Goal: Task Accomplishment & Management: Use online tool/utility

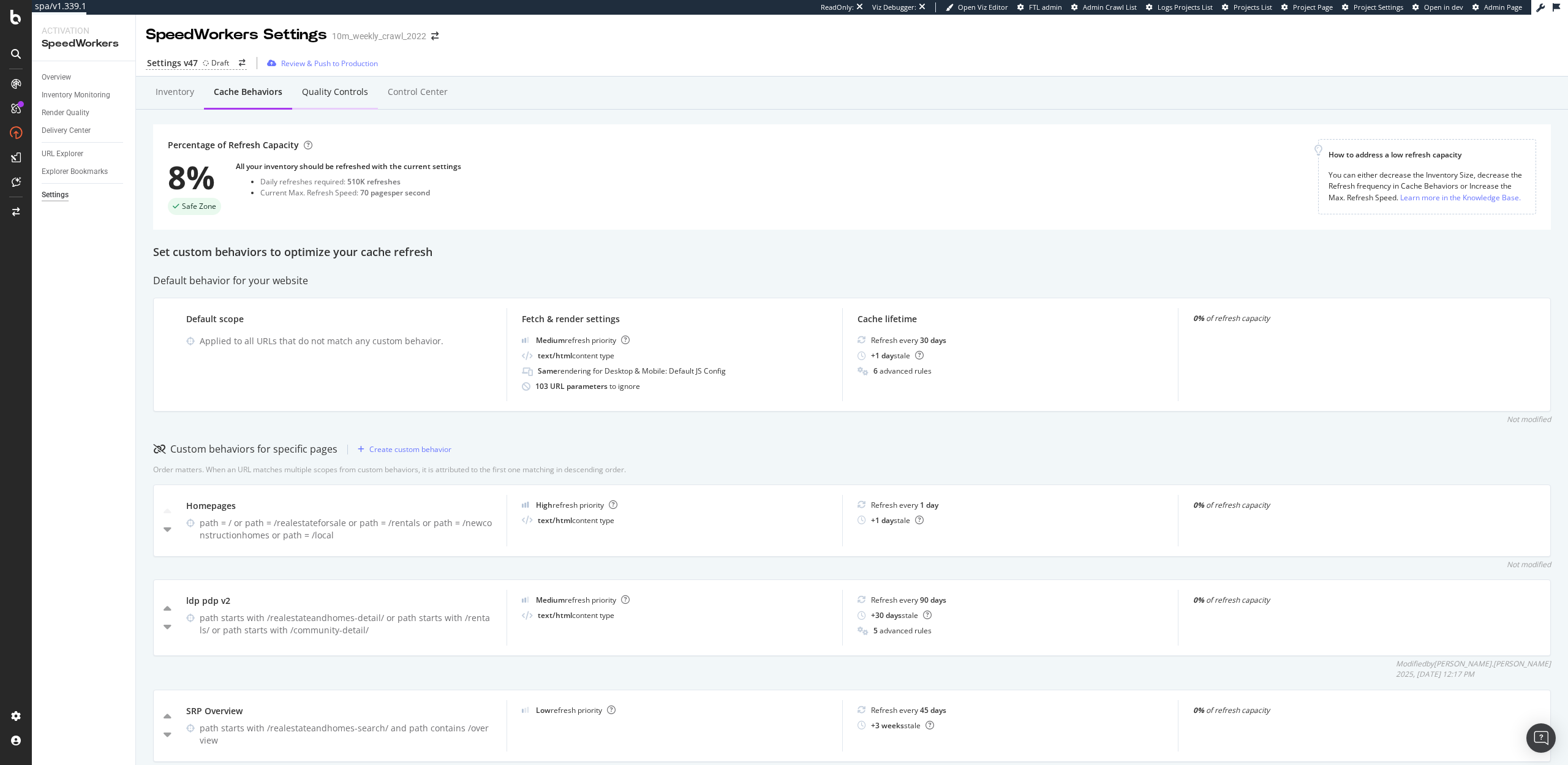
click at [330, 86] on div "Quality Controls" at bounding box center [335, 91] width 66 height 12
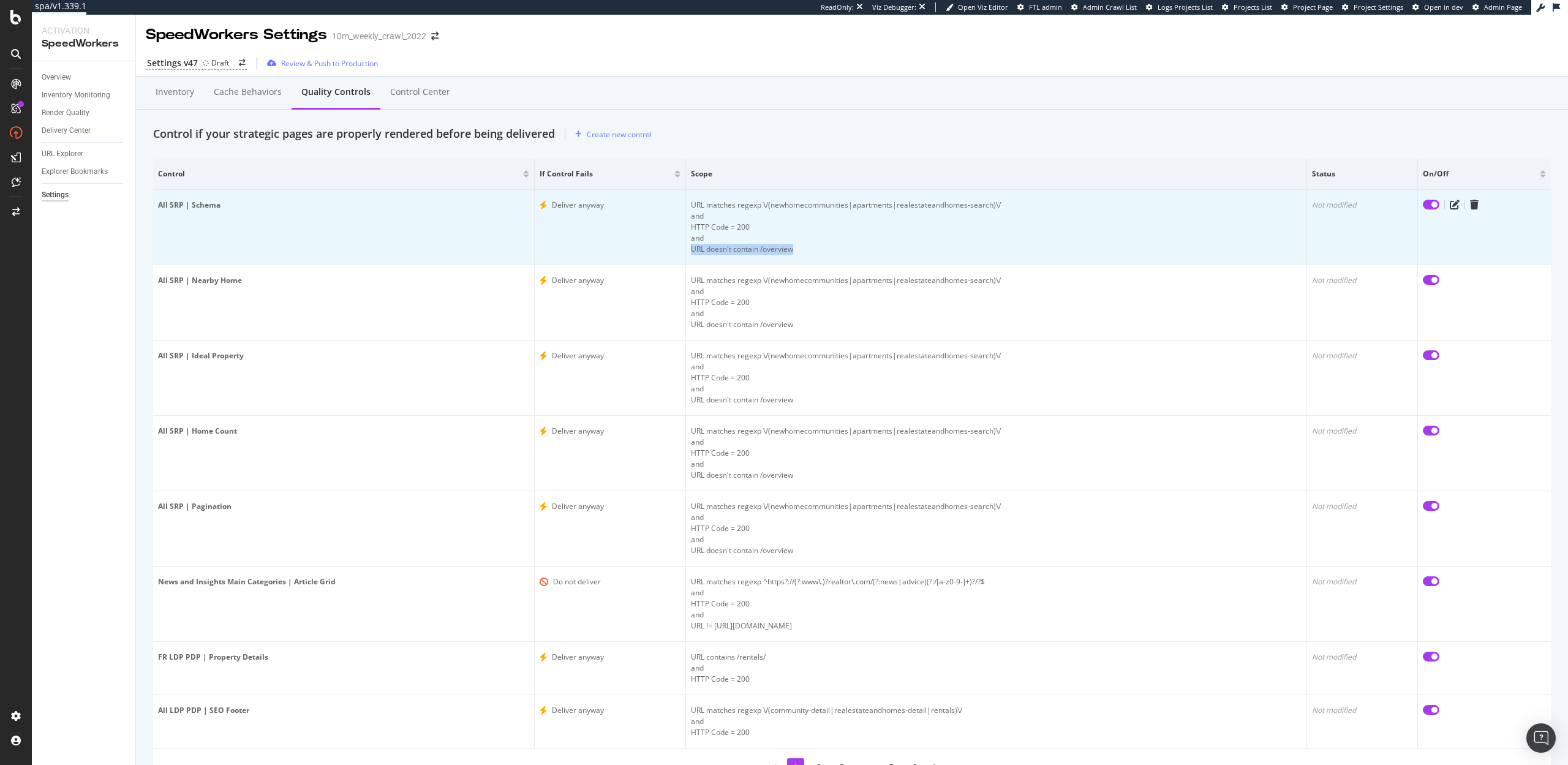
drag, startPoint x: 798, startPoint y: 251, endPoint x: 691, endPoint y: 251, distance: 107.0
click at [691, 251] on div "URL doesn't contain /overview" at bounding box center [996, 249] width 610 height 11
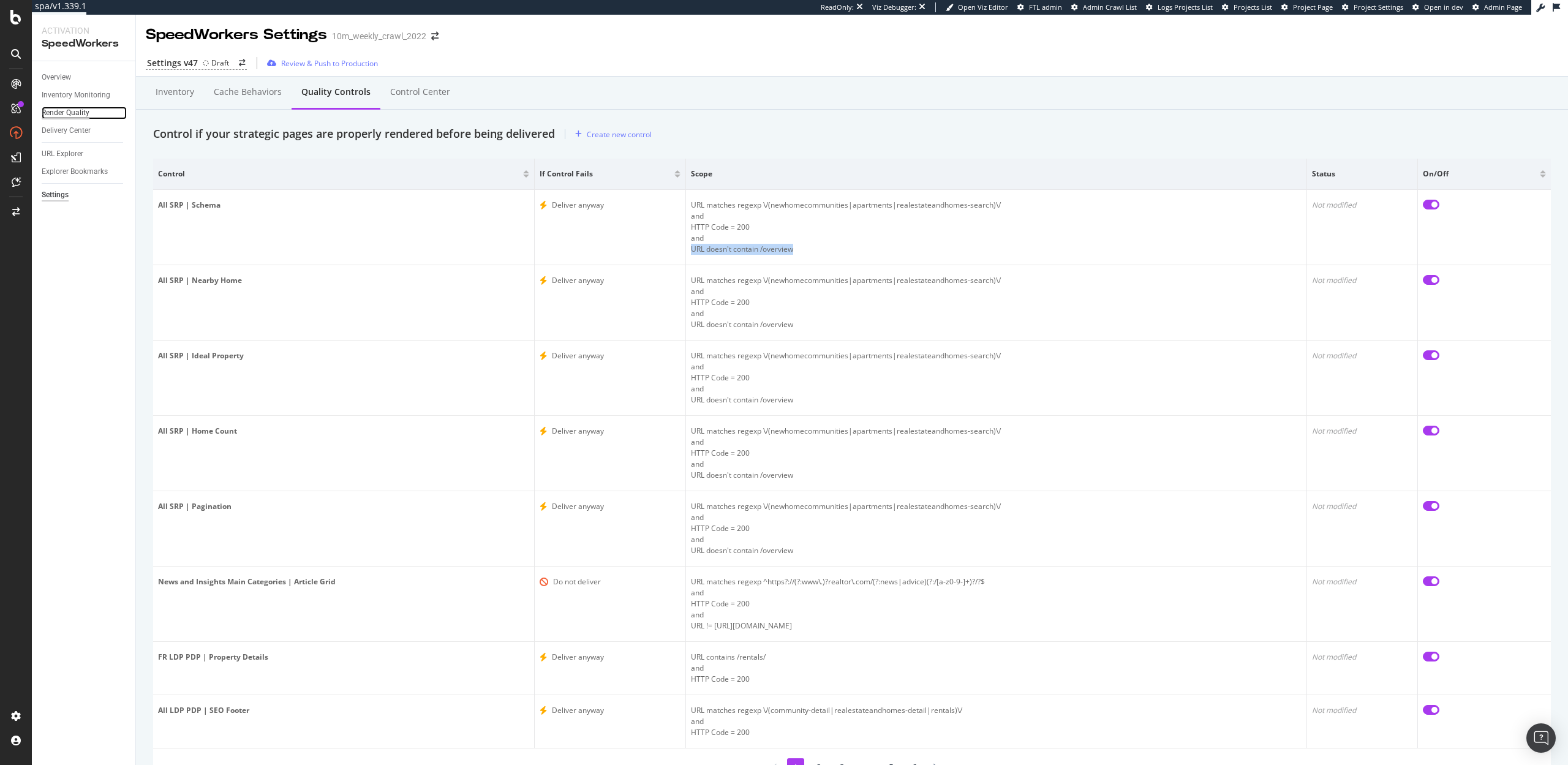
click at [76, 108] on div "Render Quality" at bounding box center [65, 113] width 48 height 13
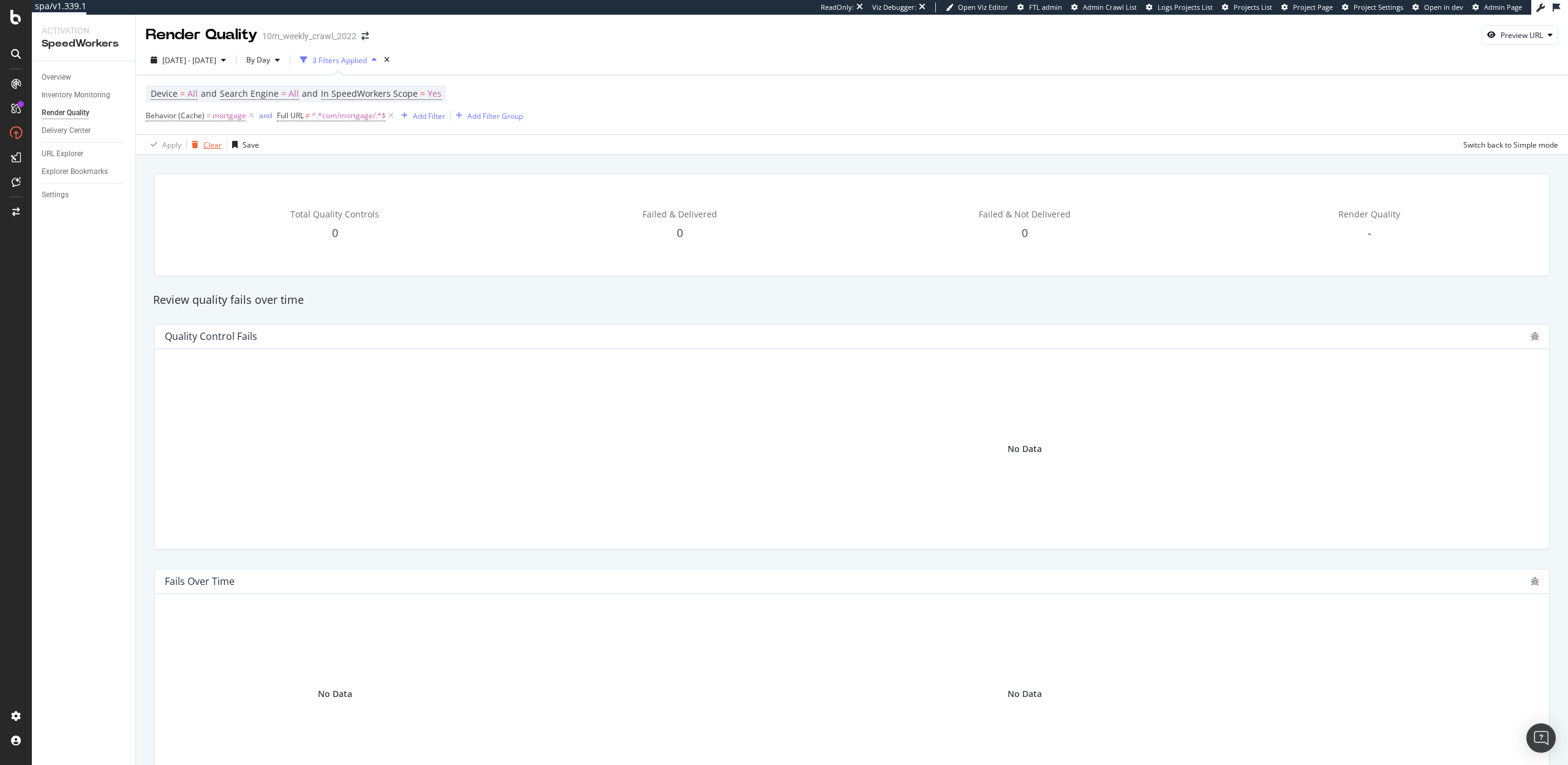
click at [203, 148] on div "Clear" at bounding box center [212, 144] width 18 height 10
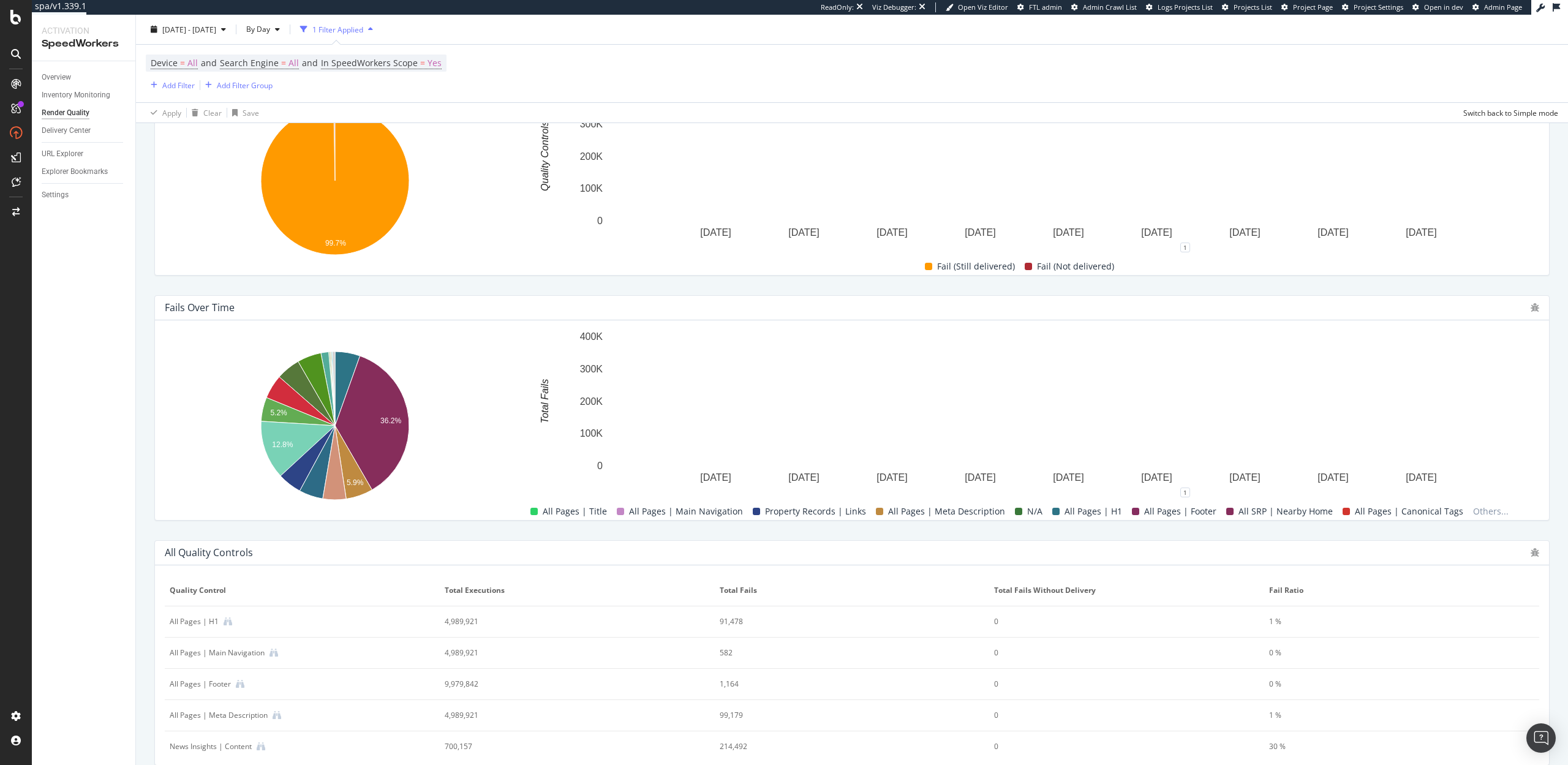
scroll to position [238, 0]
